Goal: Task Accomplishment & Management: Complete application form

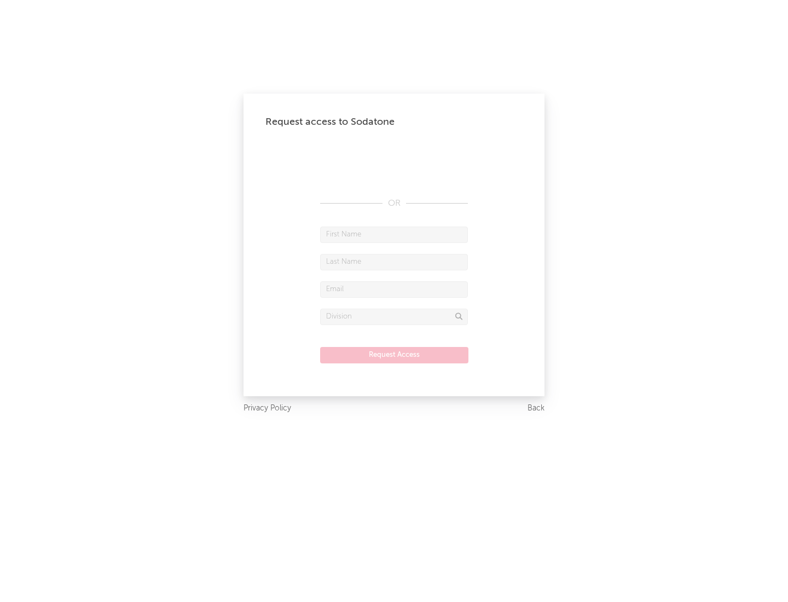
click at [394, 234] on input "text" at bounding box center [394, 235] width 148 height 16
type input "[PERSON_NAME]"
click at [394, 262] on input "text" at bounding box center [394, 262] width 148 height 16
type input "[PERSON_NAME]"
click at [394, 289] on input "text" at bounding box center [394, 289] width 148 height 16
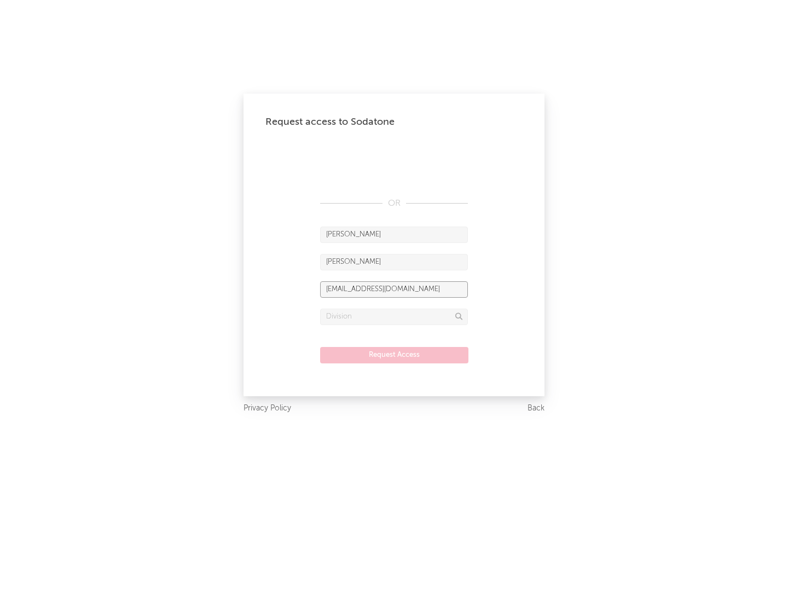
type input "[EMAIL_ADDRESS][DOMAIN_NAME]"
click at [394, 316] on input "text" at bounding box center [394, 317] width 148 height 16
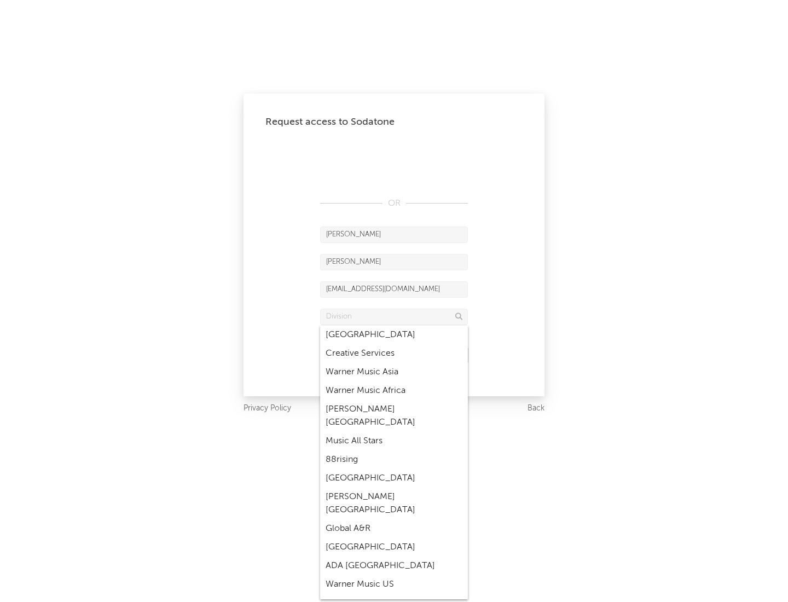
click at [394, 432] on div "Music All Stars" at bounding box center [394, 441] width 148 height 19
type input "Music All Stars"
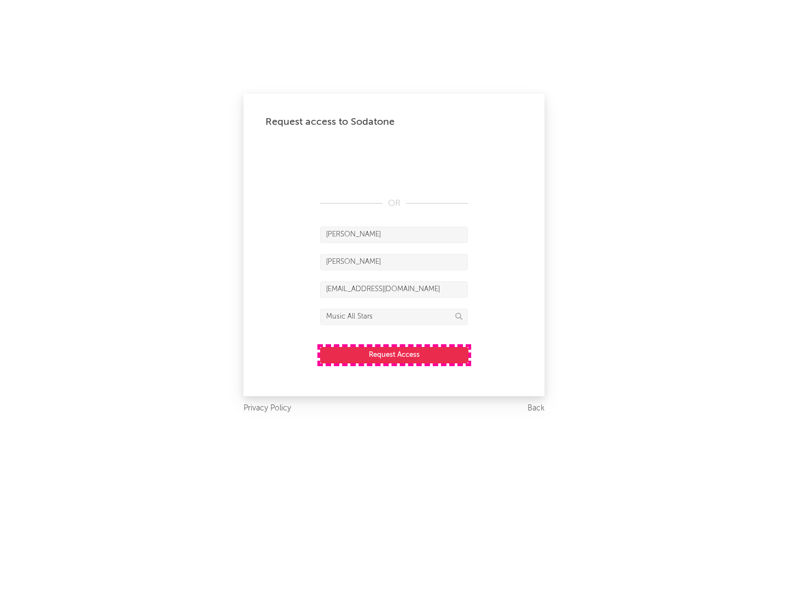
click at [394, 355] on button "Request Access" at bounding box center [394, 355] width 148 height 16
